Goal: Navigation & Orientation: Find specific page/section

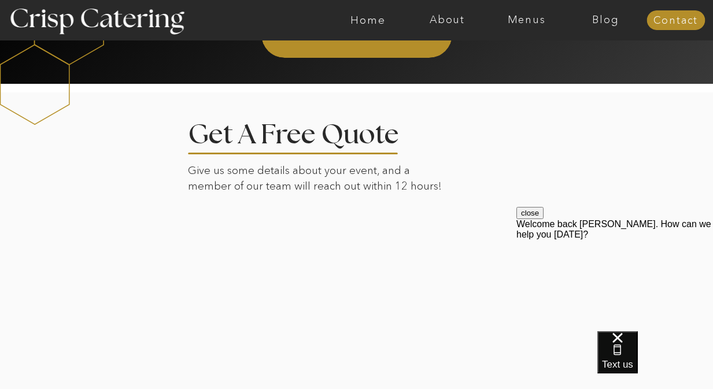
scroll to position [2004, 0]
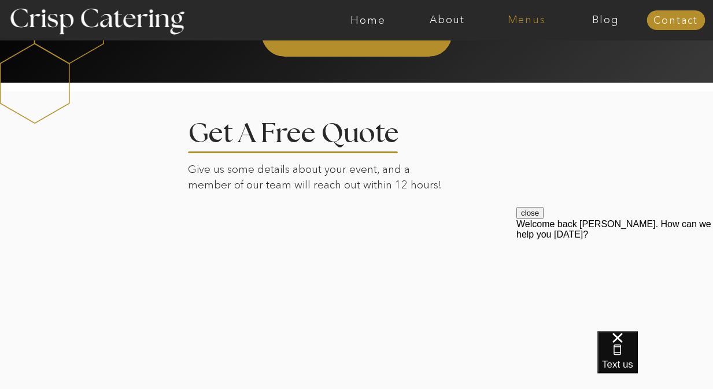
click at [526, 19] on nav "Menus" at bounding box center [526, 20] width 79 height 12
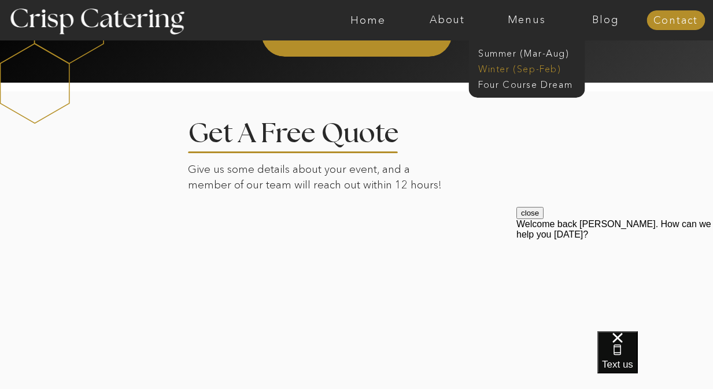
click at [541, 70] on nav "Winter (Sep-Feb)" at bounding box center [525, 67] width 95 height 11
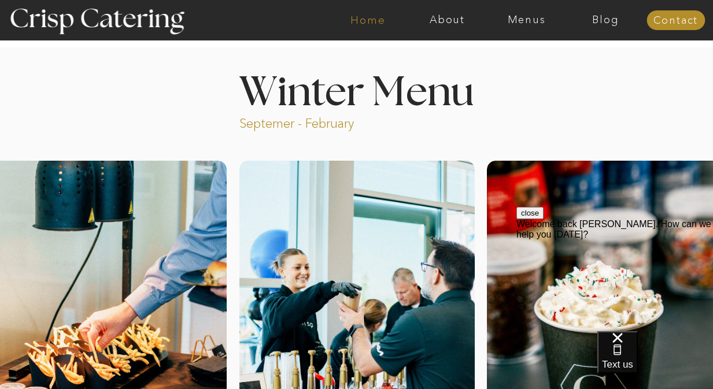
click at [372, 23] on nav "Home" at bounding box center [368, 20] width 79 height 12
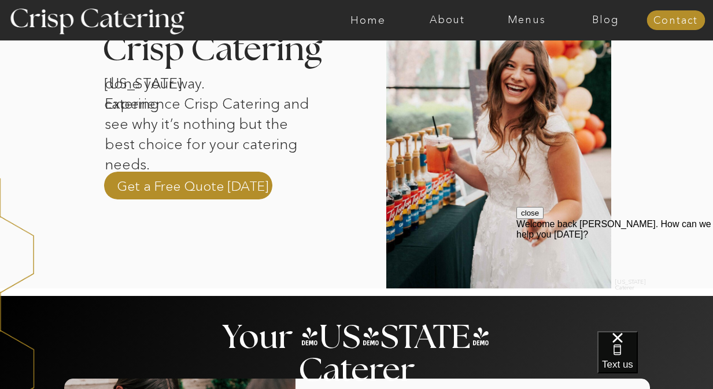
scroll to position [395, 0]
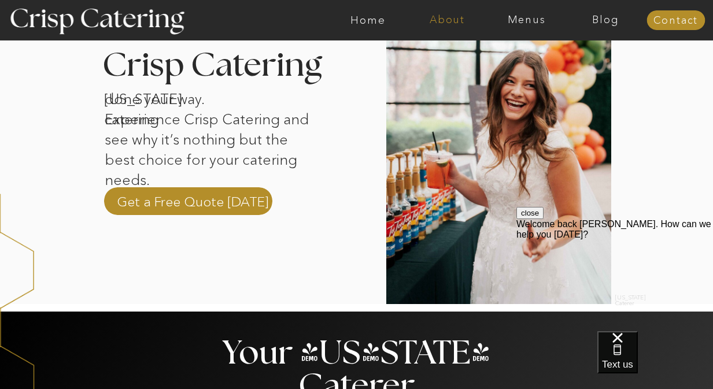
click at [444, 19] on nav "About" at bounding box center [447, 20] width 79 height 12
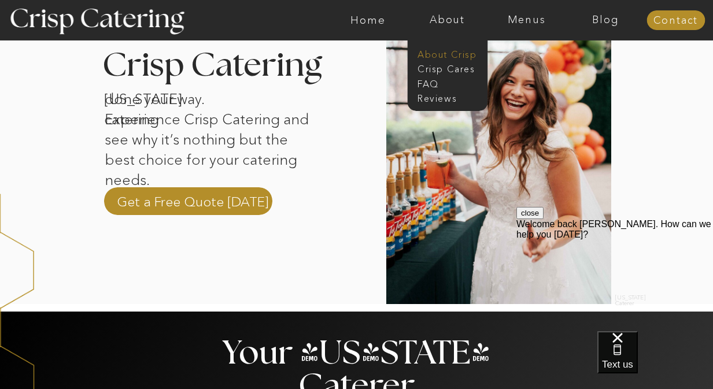
click at [447, 56] on nav "About Crisp" at bounding box center [451, 53] width 67 height 11
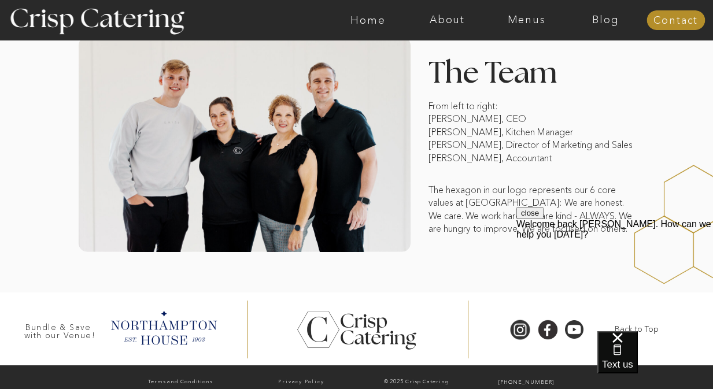
scroll to position [944, 0]
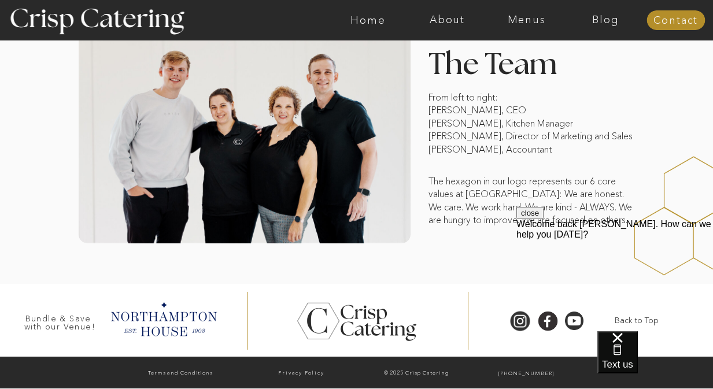
click at [673, 240] on div "Welcome back [PERSON_NAME]. How can we help you [DATE]?" at bounding box center [614, 229] width 197 height 21
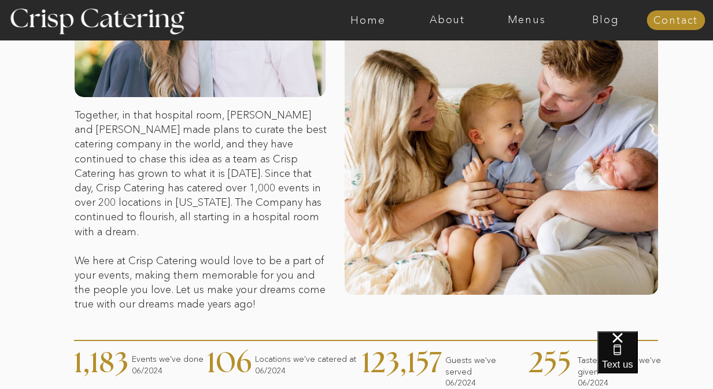
scroll to position [236, 0]
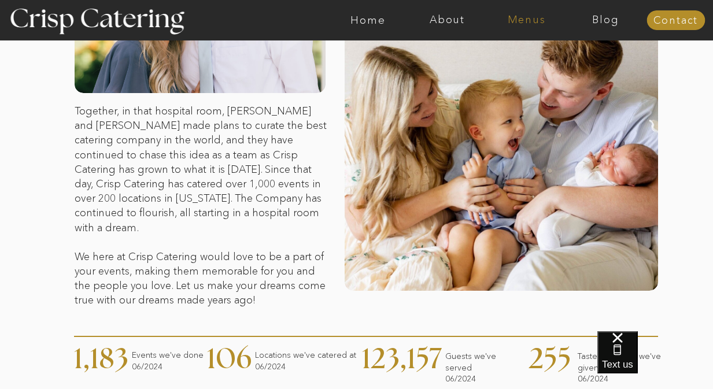
click at [534, 24] on nav "Menus" at bounding box center [526, 20] width 79 height 12
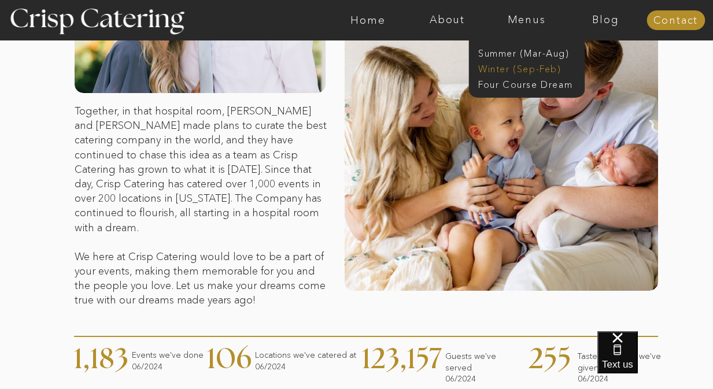
click at [529, 72] on nav "Winter (Sep-Feb)" at bounding box center [525, 67] width 95 height 11
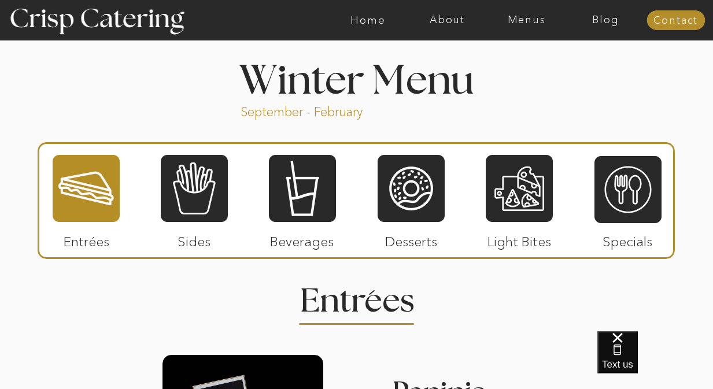
scroll to position [1248, 0]
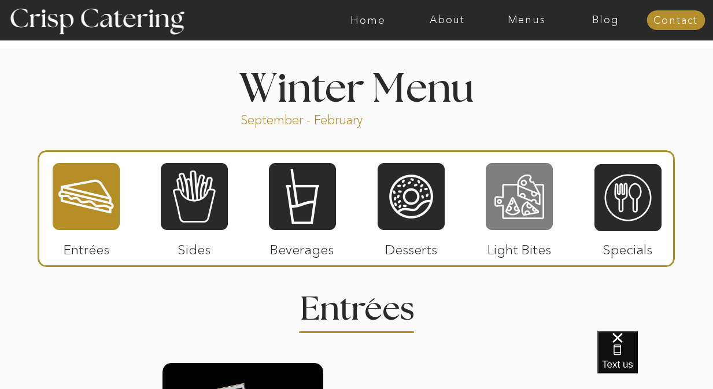
click at [521, 207] on div at bounding box center [519, 196] width 67 height 69
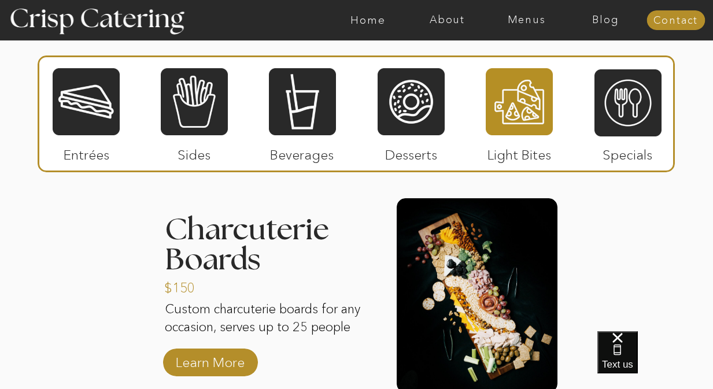
scroll to position [1444, 0]
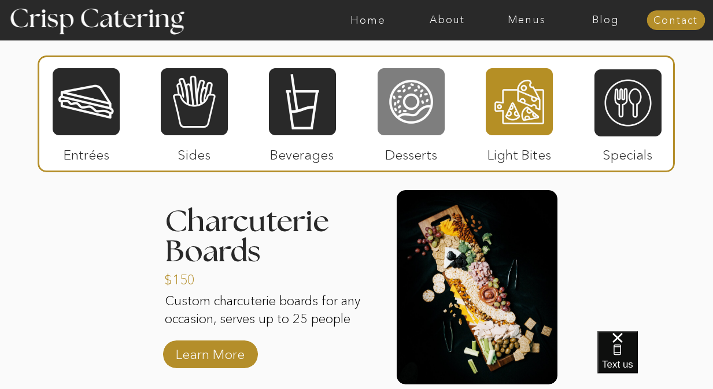
click at [409, 104] on div at bounding box center [411, 101] width 67 height 69
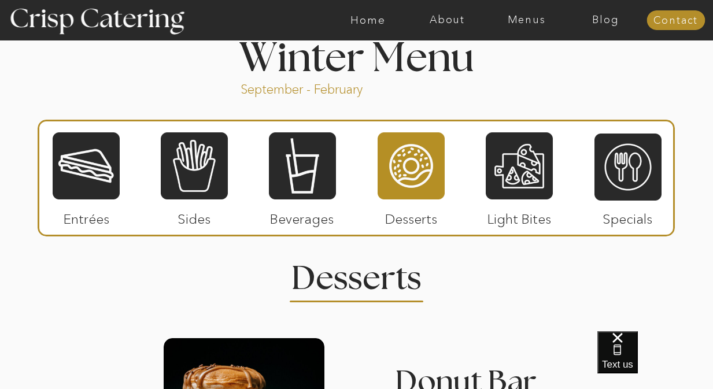
scroll to position [1280, 0]
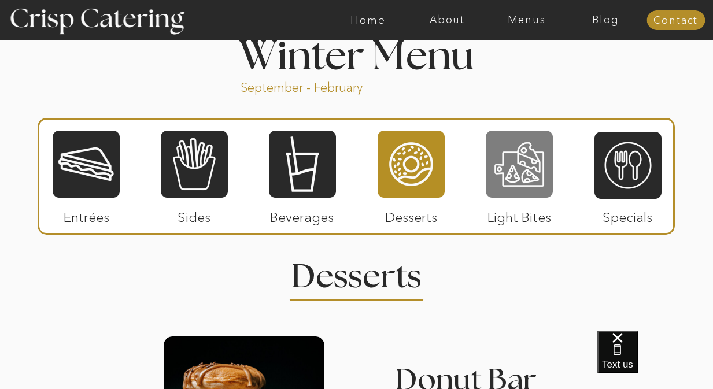
click at [515, 183] on div at bounding box center [519, 164] width 67 height 69
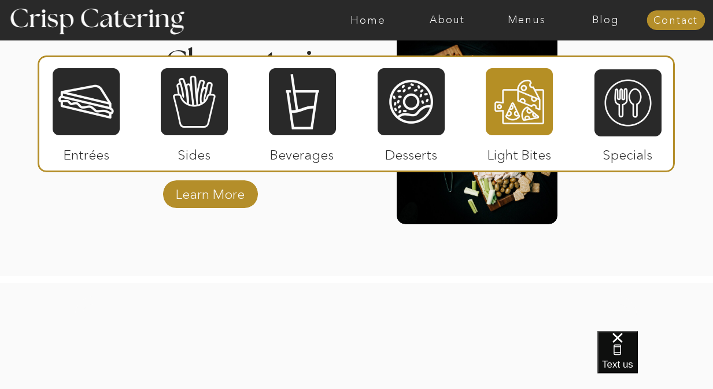
scroll to position [1626, 0]
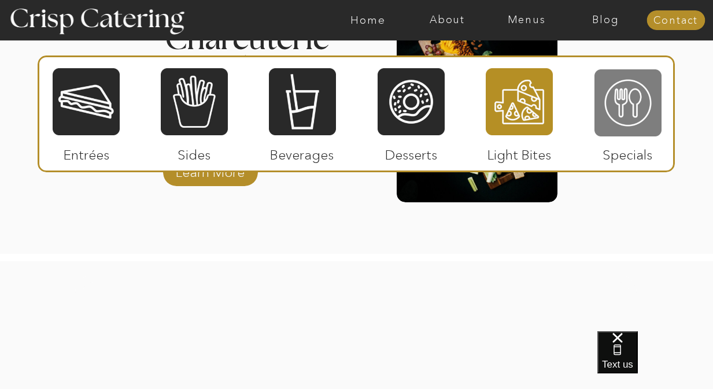
click at [604, 97] on div at bounding box center [628, 102] width 67 height 69
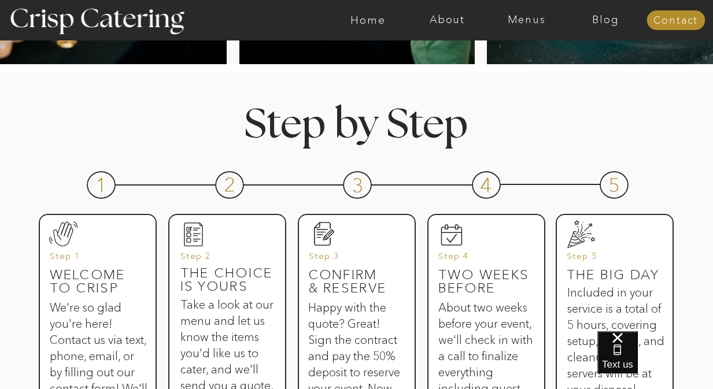
scroll to position [466, 0]
